Goal: Entertainment & Leisure: Consume media (video, audio)

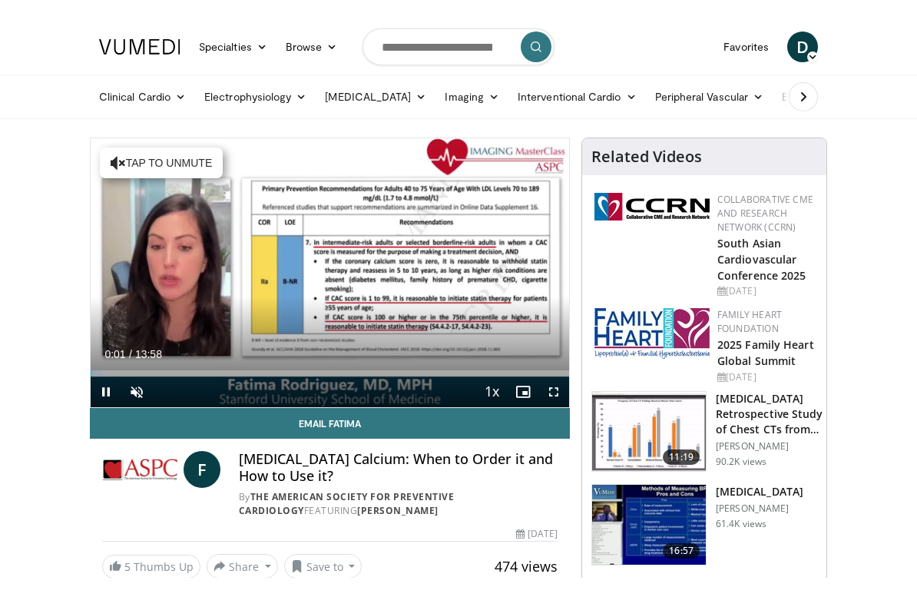
scroll to position [18, 0]
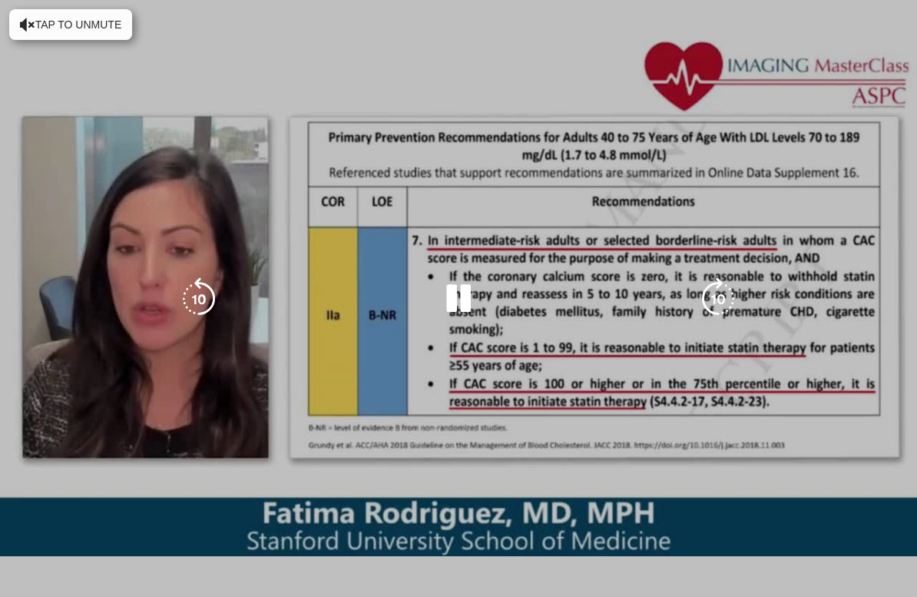
click at [848, 436] on div "10 seconds Tap to unmute" at bounding box center [458, 298] width 917 height 597
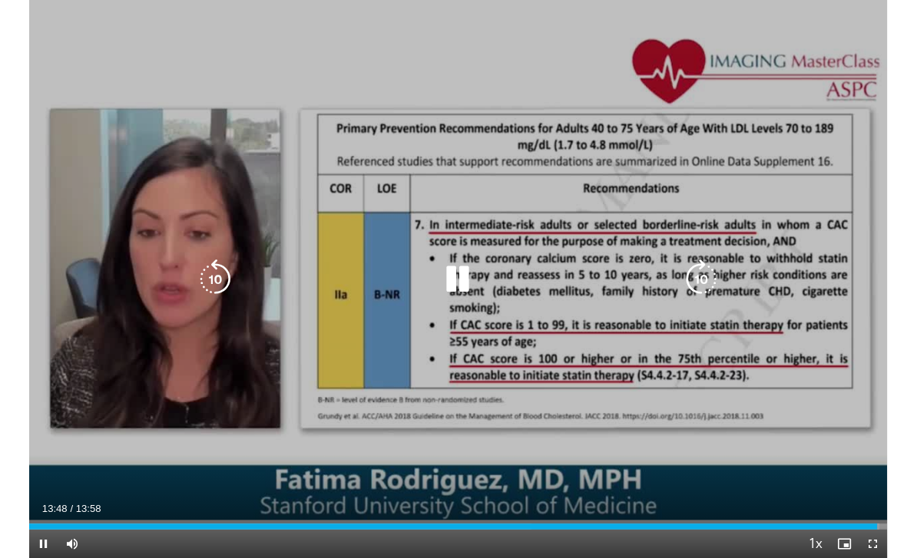
scroll to position [0, 0]
